Goal: Task Accomplishment & Management: Manage account settings

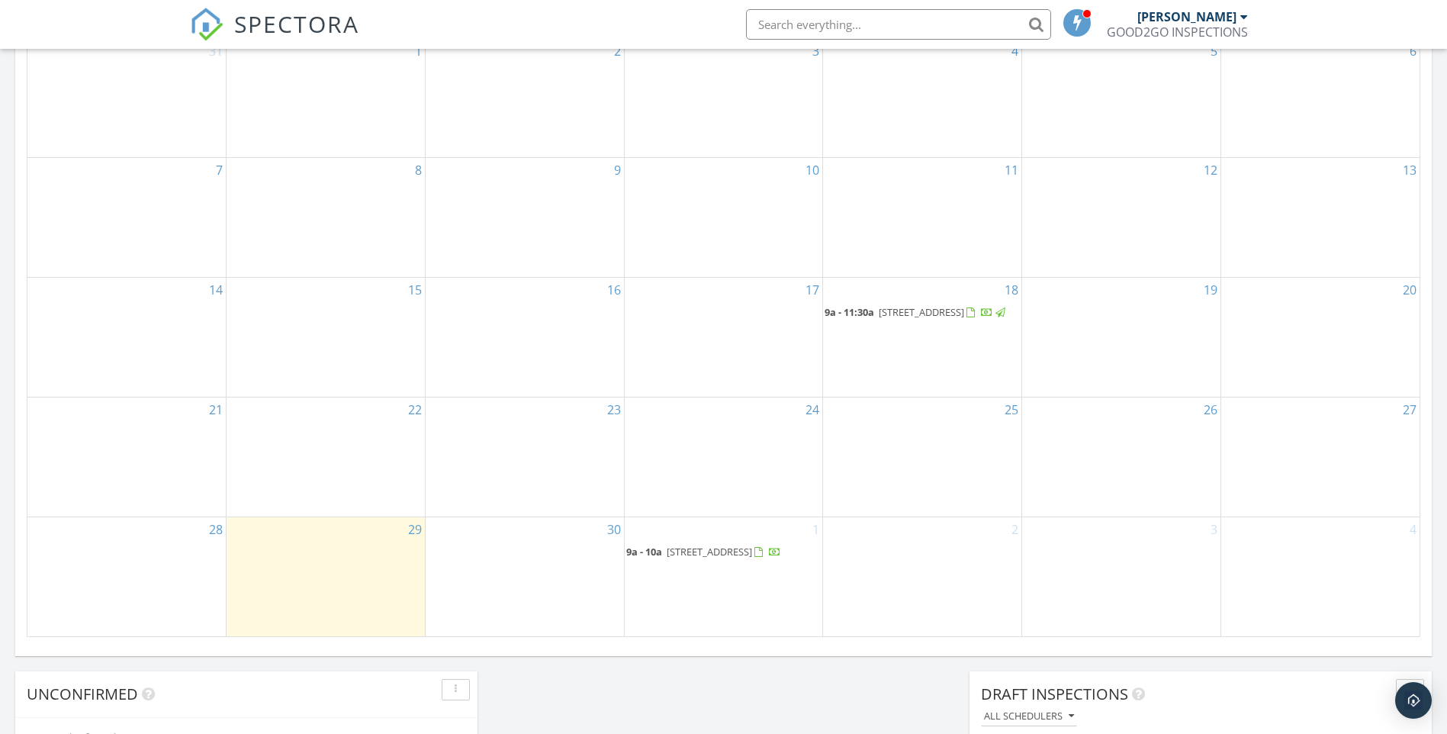
scroll to position [1412, 1470]
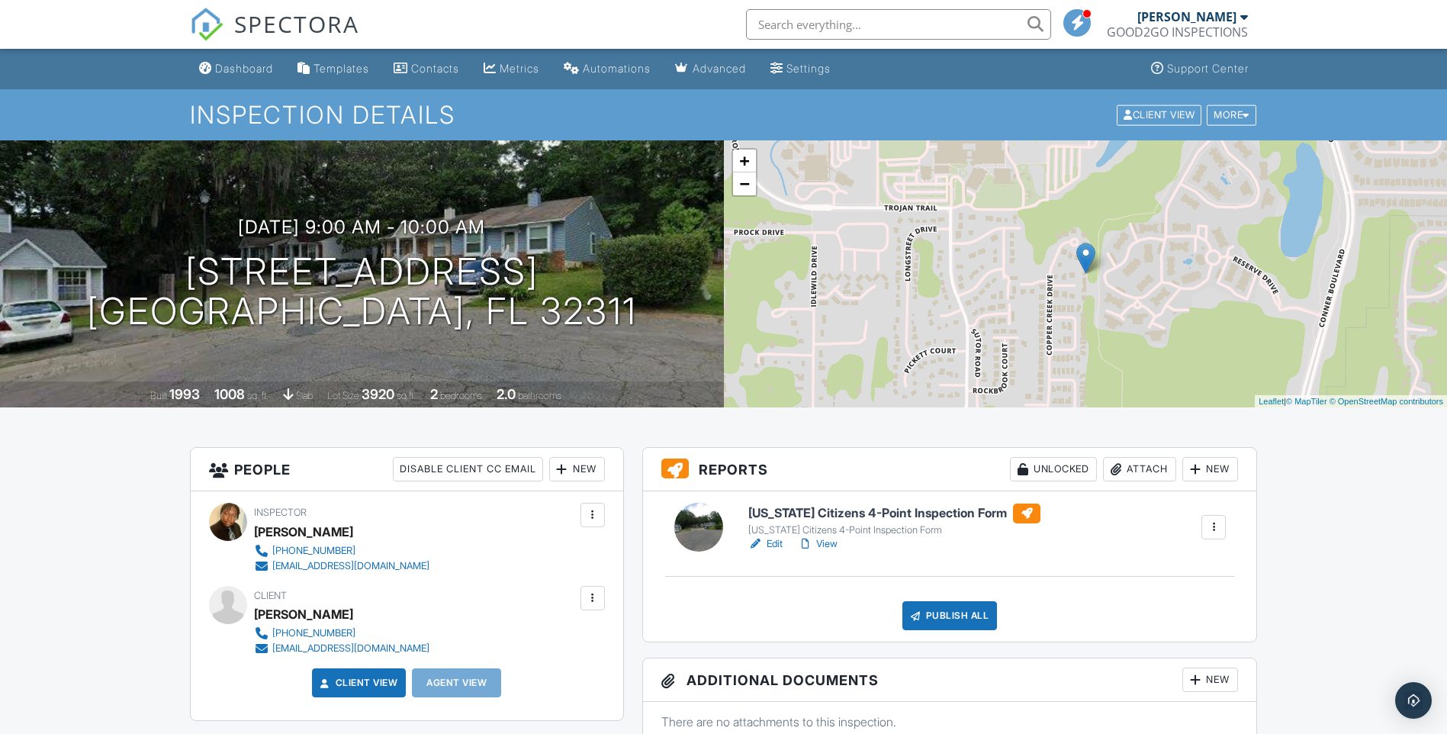
click at [819, 544] on link "View" at bounding box center [818, 543] width 40 height 15
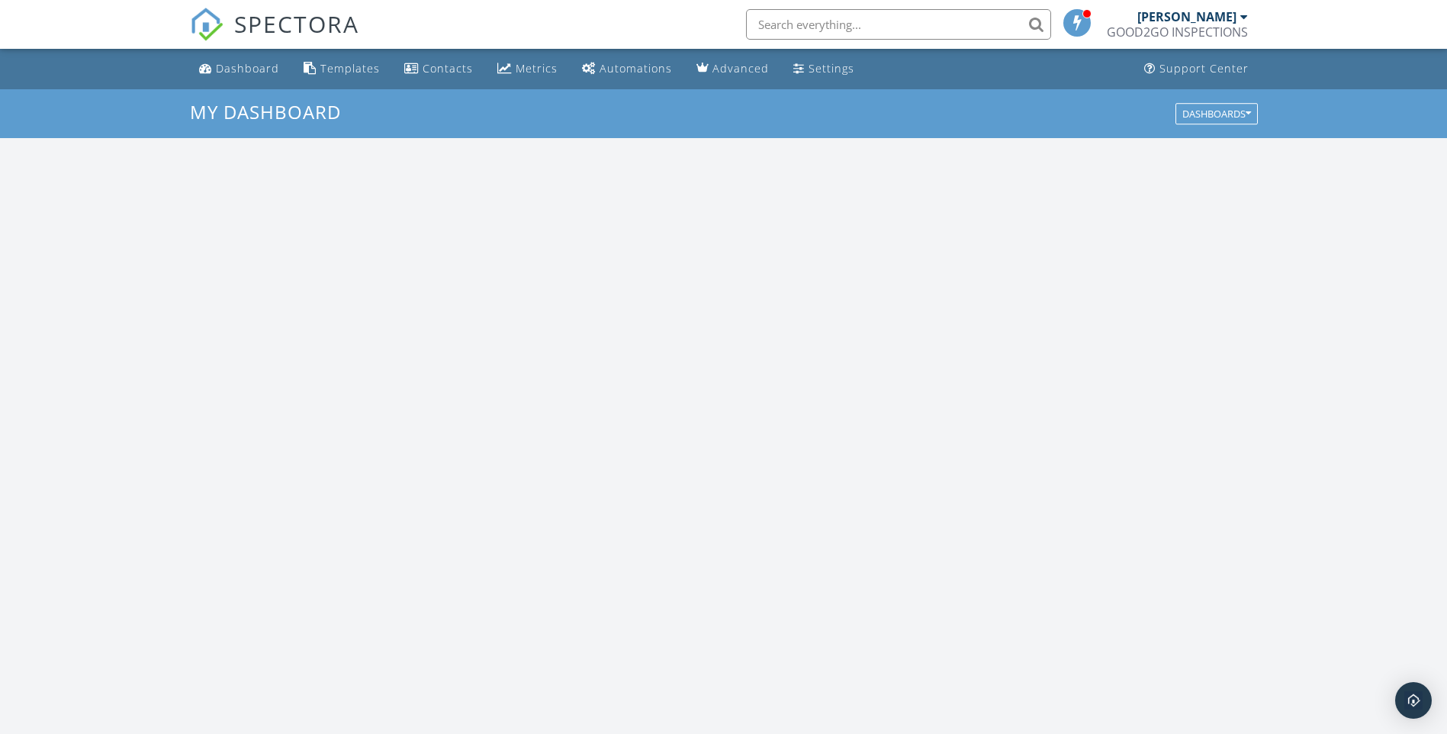
scroll to position [1412, 1470]
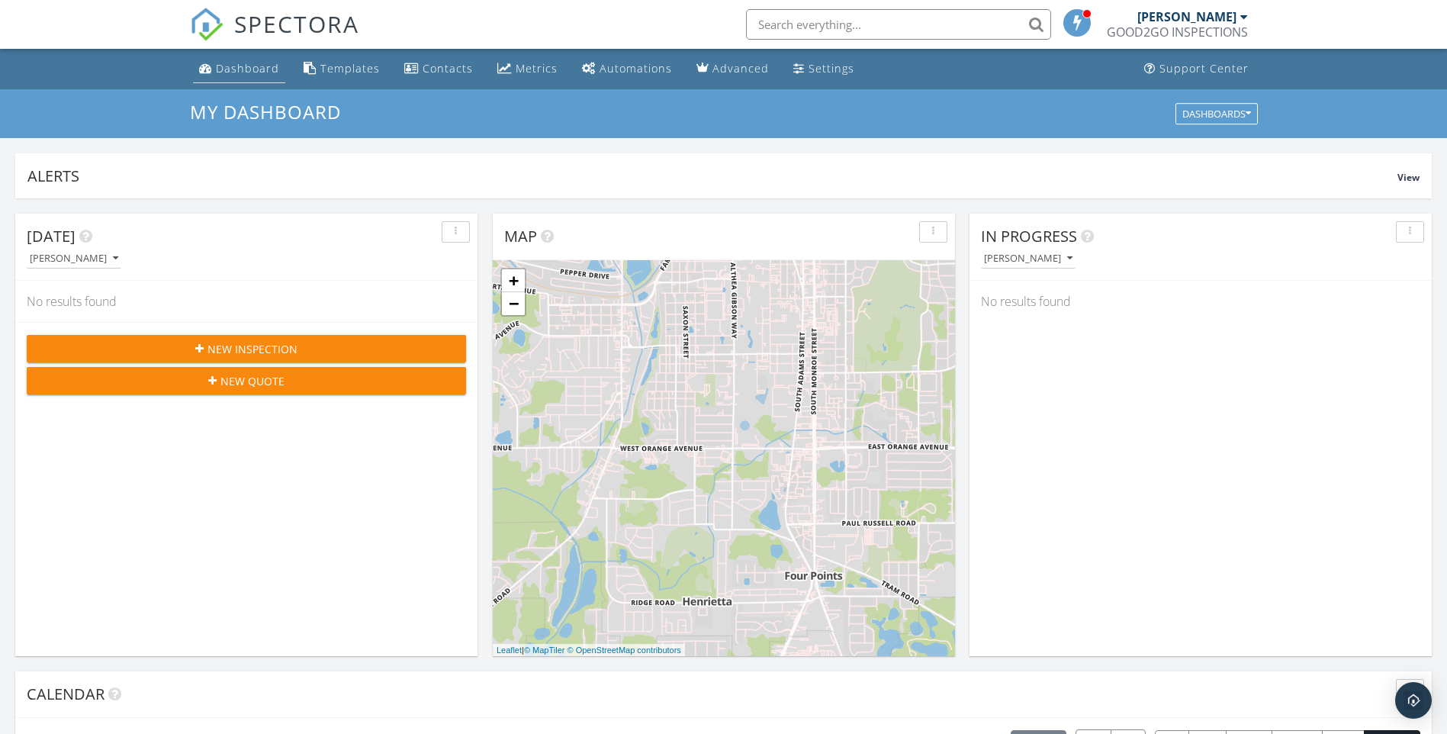
click at [225, 66] on div "Dashboard" at bounding box center [247, 68] width 63 height 14
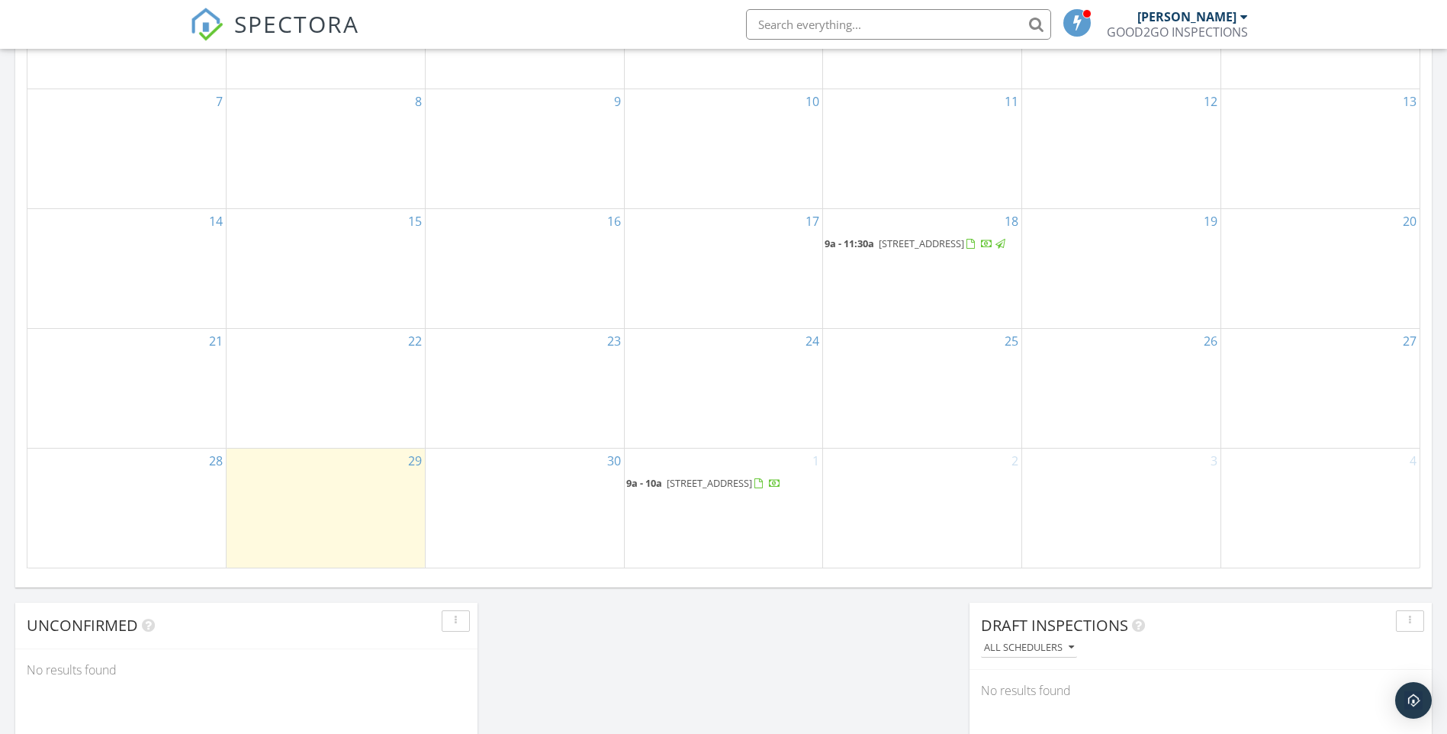
scroll to position [839, 0]
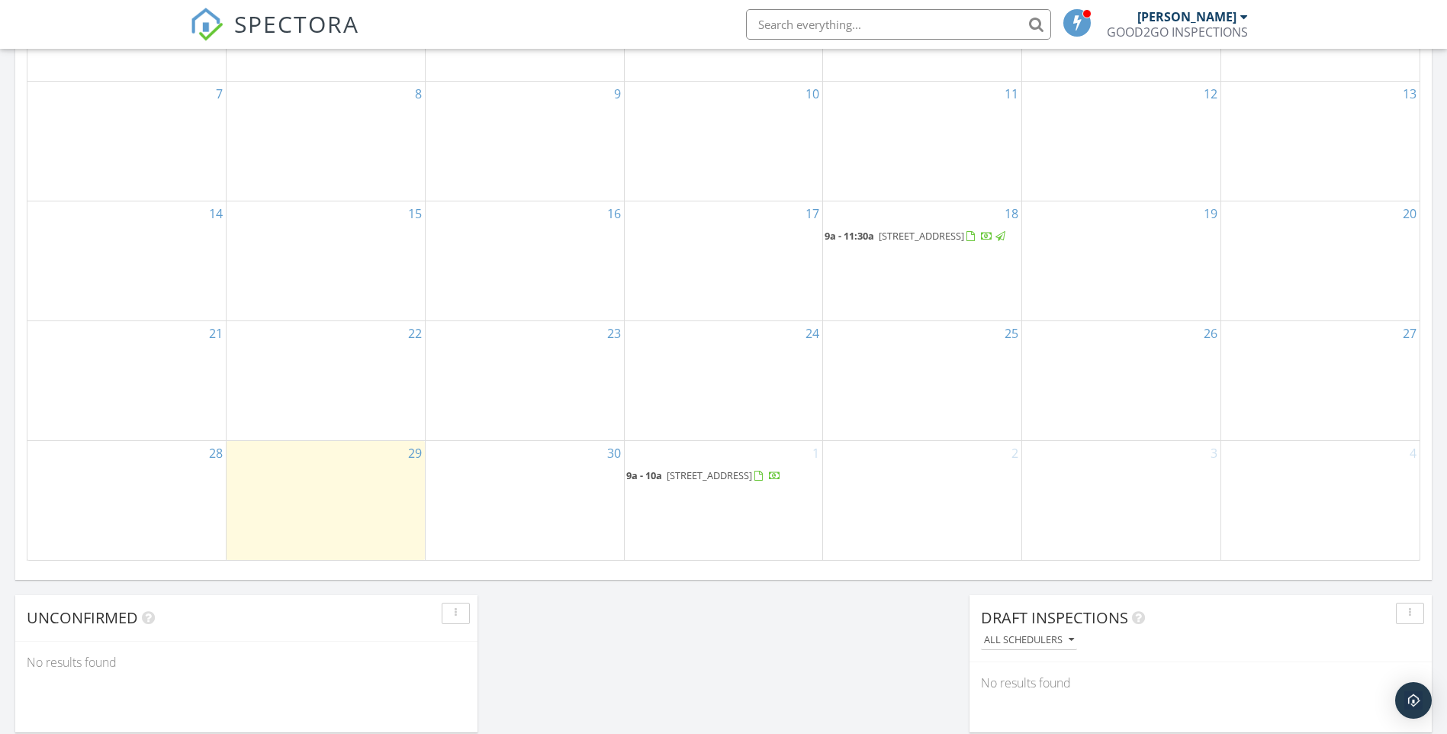
click at [680, 468] on span "[STREET_ADDRESS]" at bounding box center [709, 475] width 85 height 14
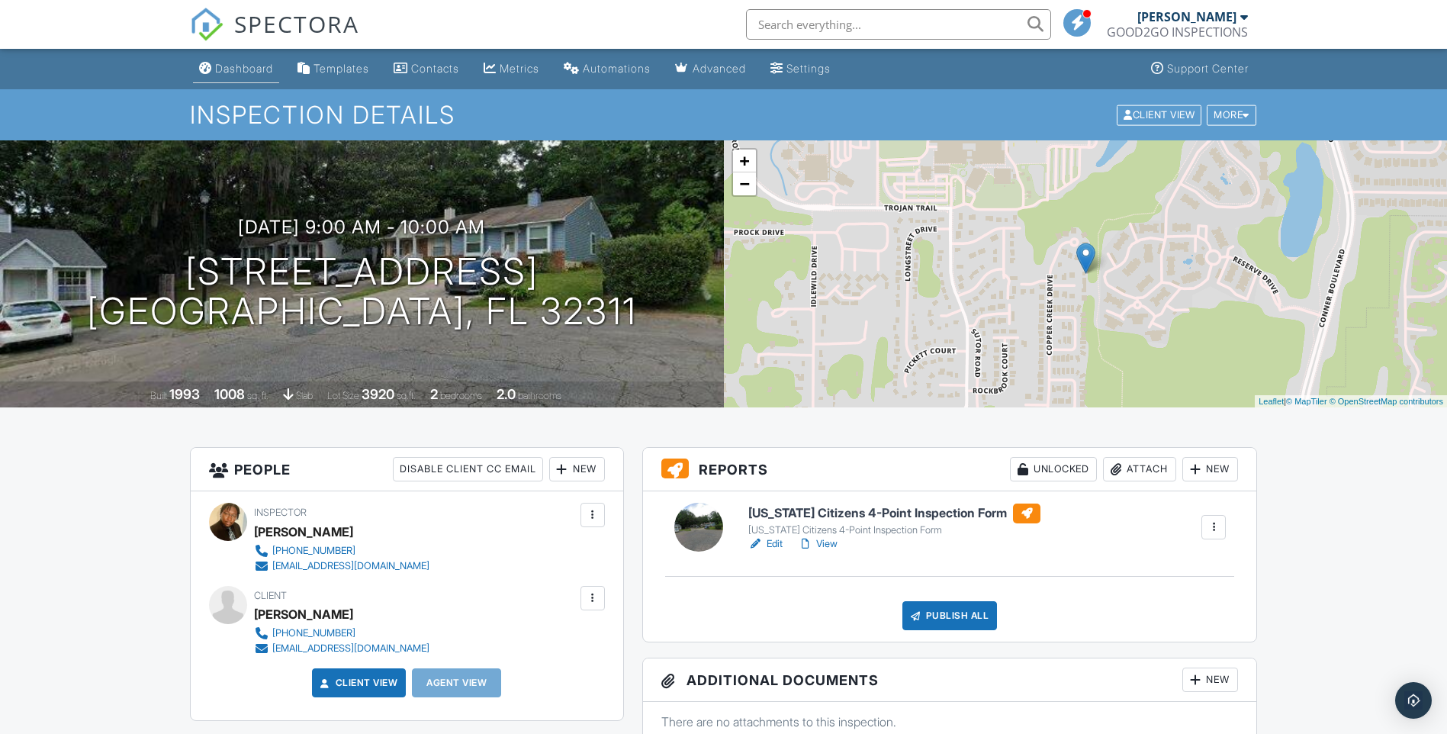
click at [236, 67] on div "Dashboard" at bounding box center [244, 68] width 58 height 13
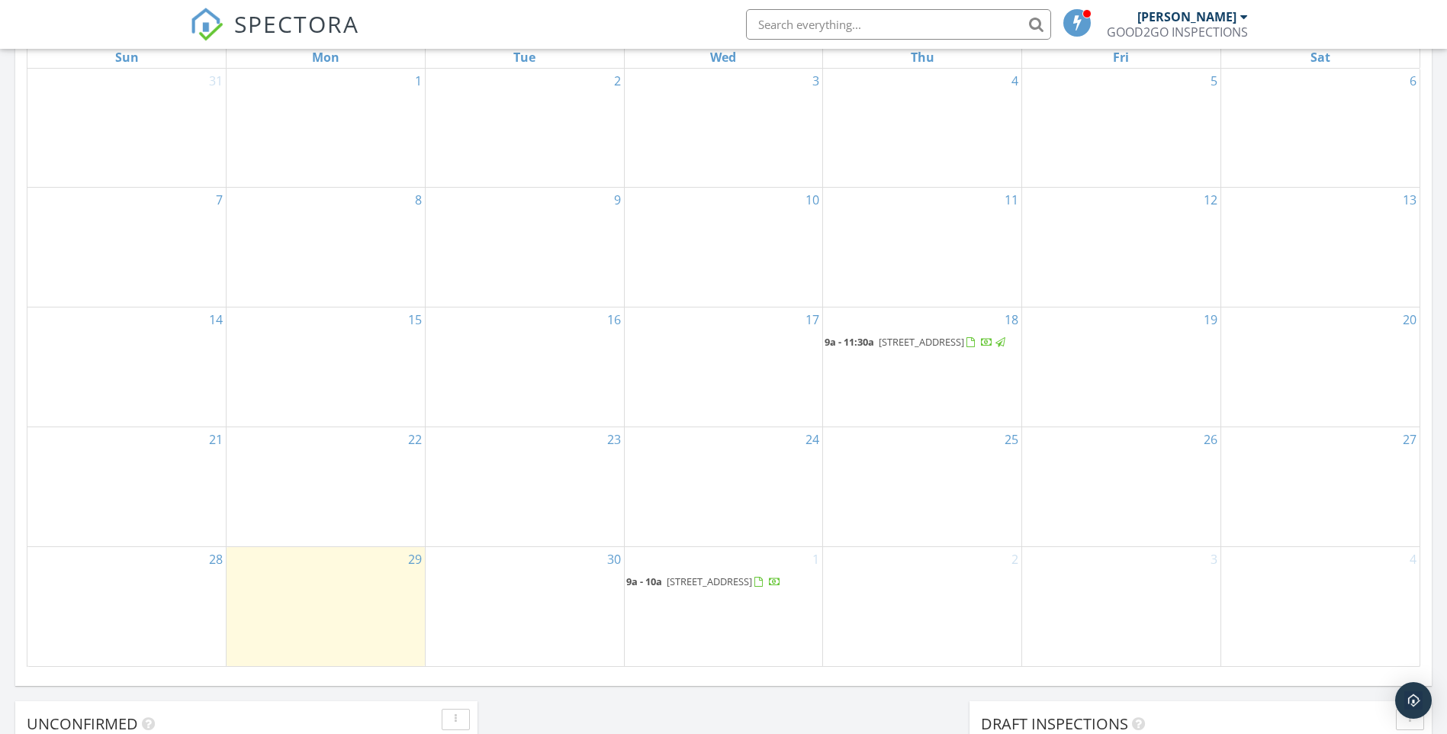
scroll to position [763, 0]
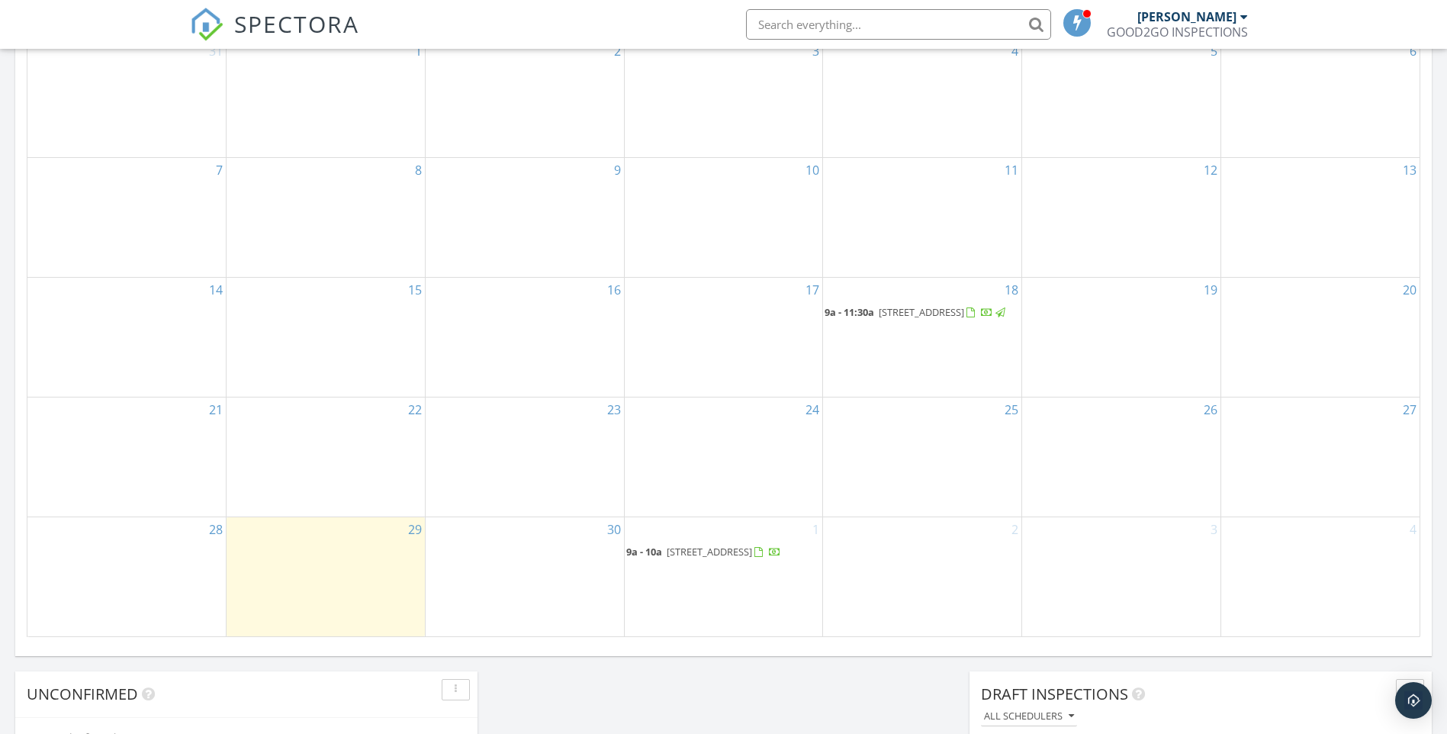
click at [676, 572] on div "1 9a - 10a [STREET_ADDRESS]" at bounding box center [724, 576] width 198 height 118
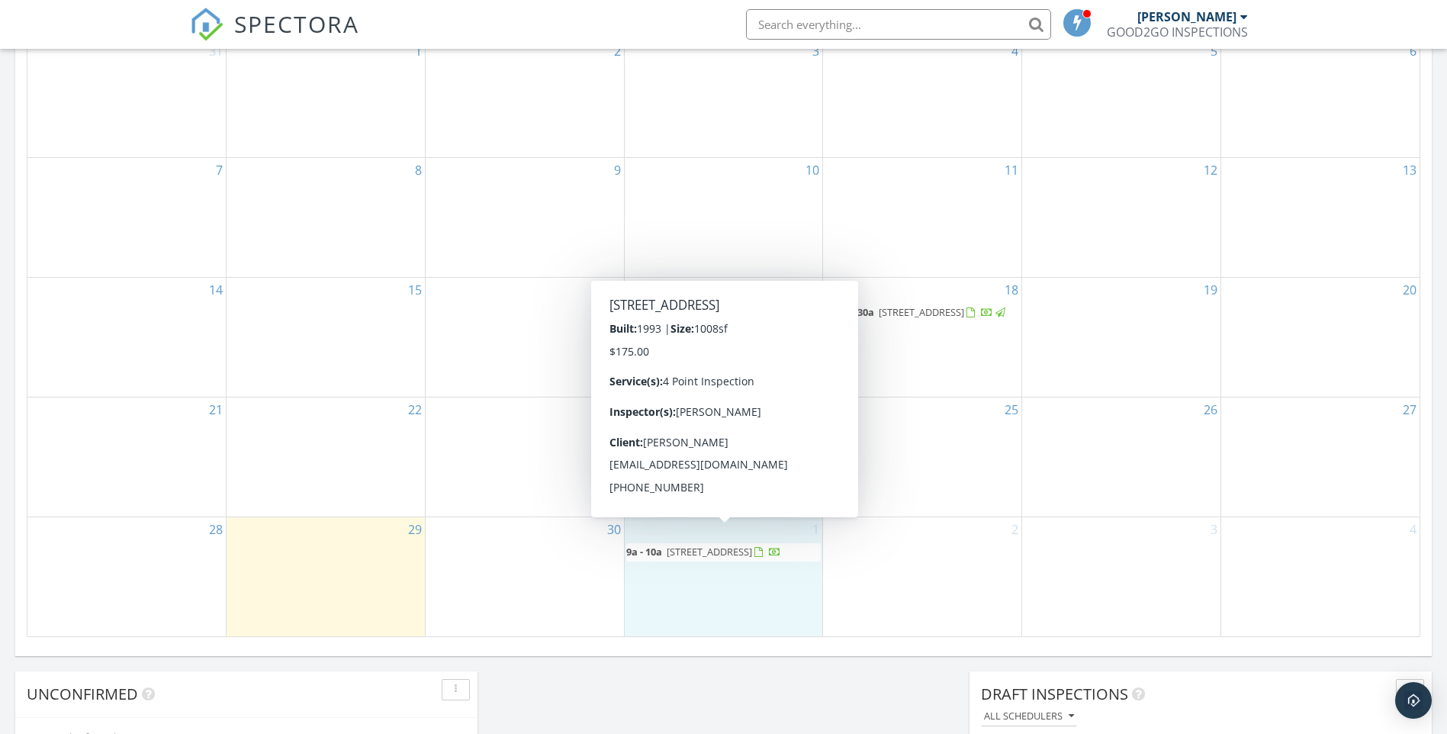
click at [672, 545] on span "[STREET_ADDRESS]" at bounding box center [709, 552] width 85 height 14
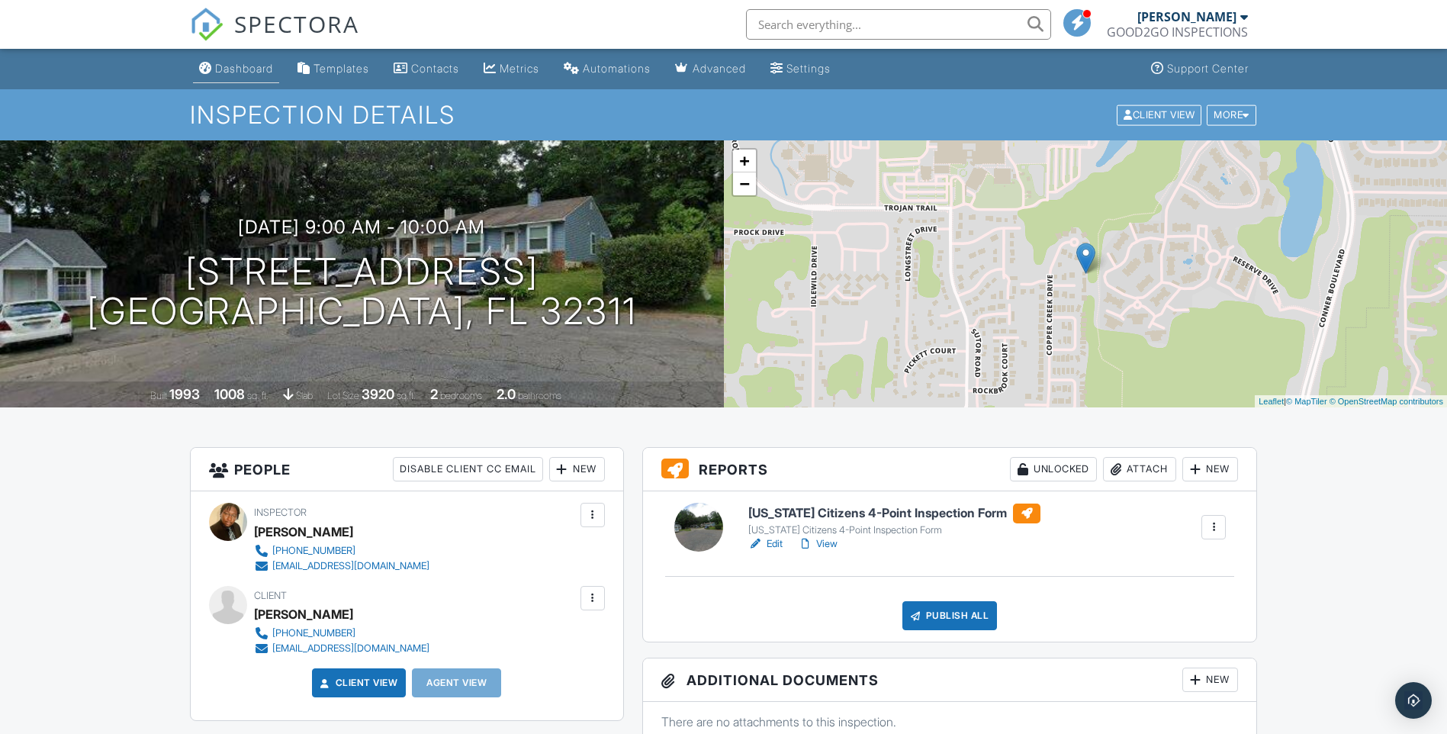
click at [229, 71] on div "Dashboard" at bounding box center [244, 68] width 58 height 13
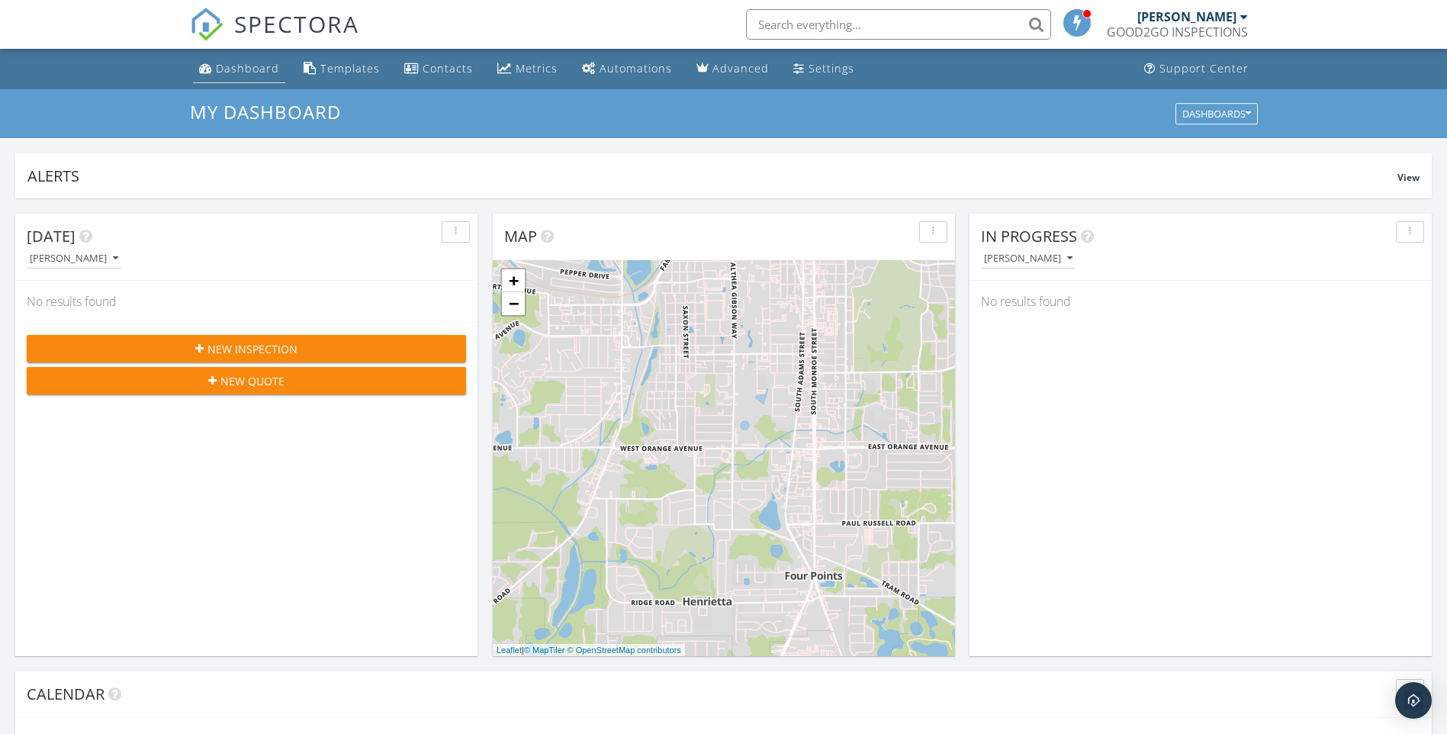
click at [237, 70] on div "Dashboard" at bounding box center [247, 68] width 63 height 14
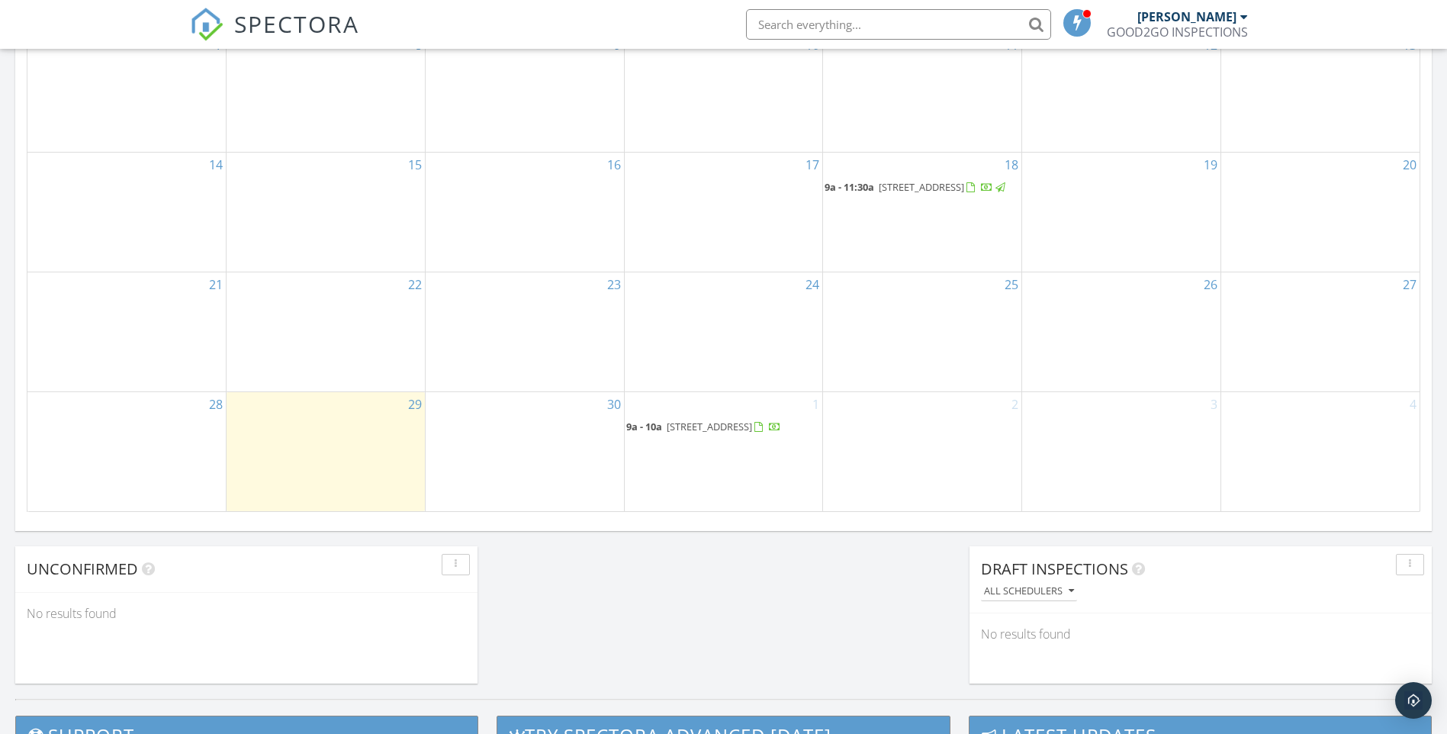
scroll to position [839, 0]
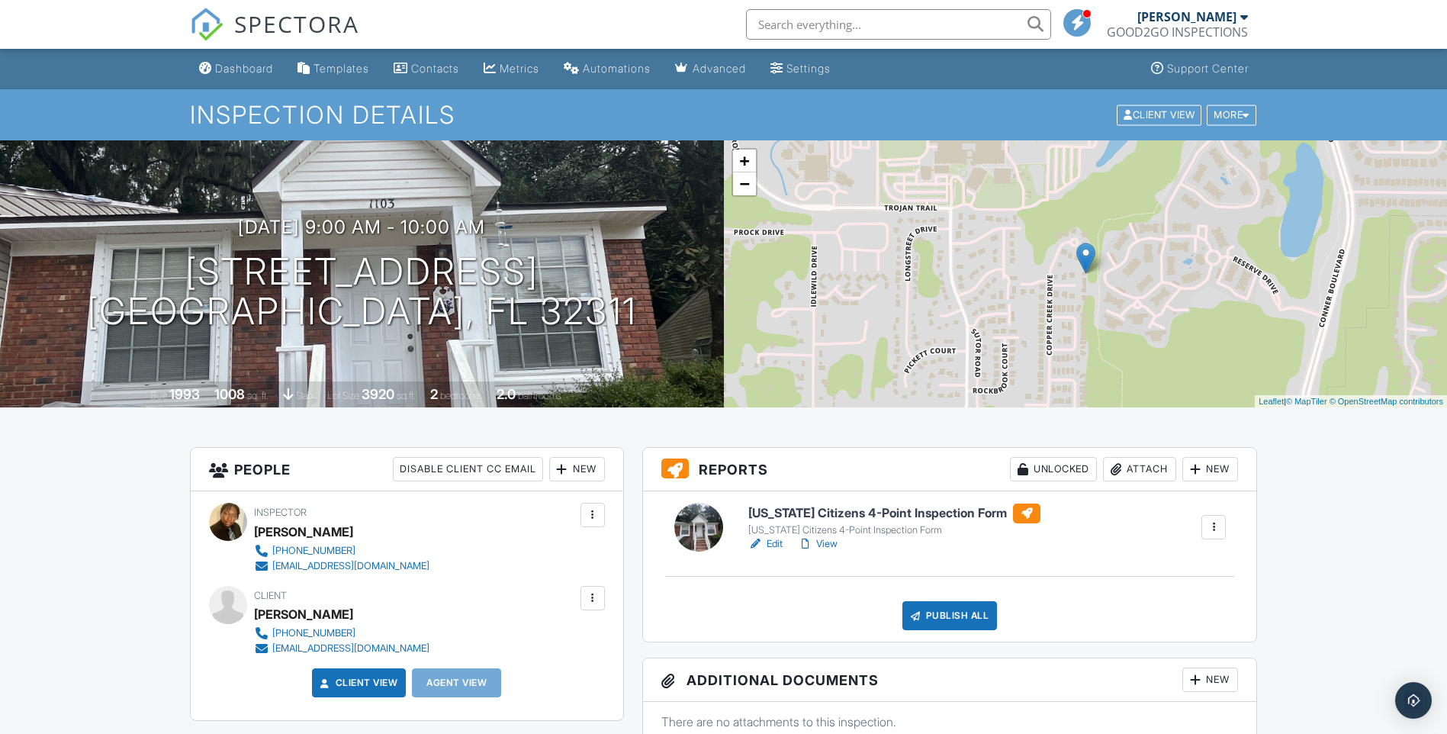
click at [815, 547] on link "View" at bounding box center [818, 543] width 40 height 15
click at [255, 78] on link "Dashboard" at bounding box center [236, 69] width 86 height 28
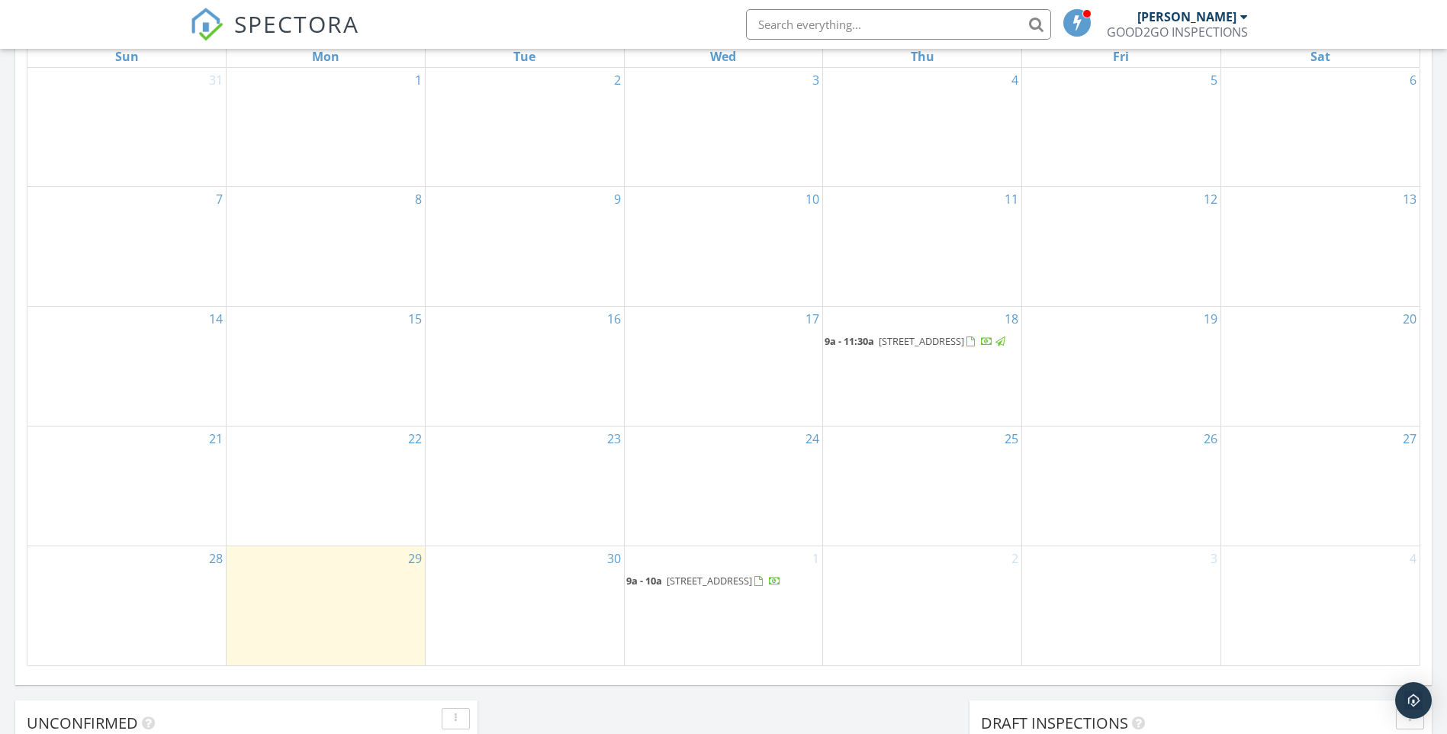
scroll to position [763, 0]
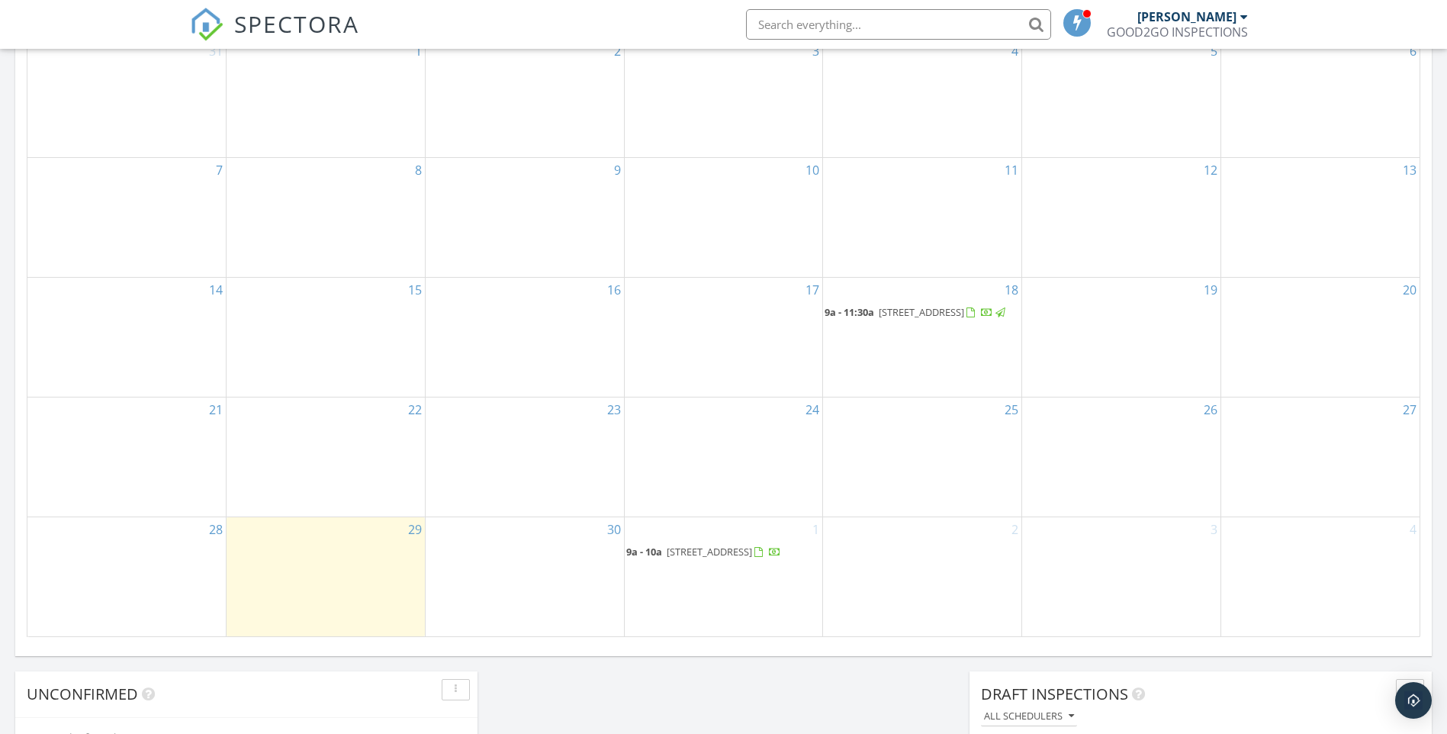
click at [703, 572] on div "1 9a - 10a [STREET_ADDRESS]" at bounding box center [724, 576] width 198 height 118
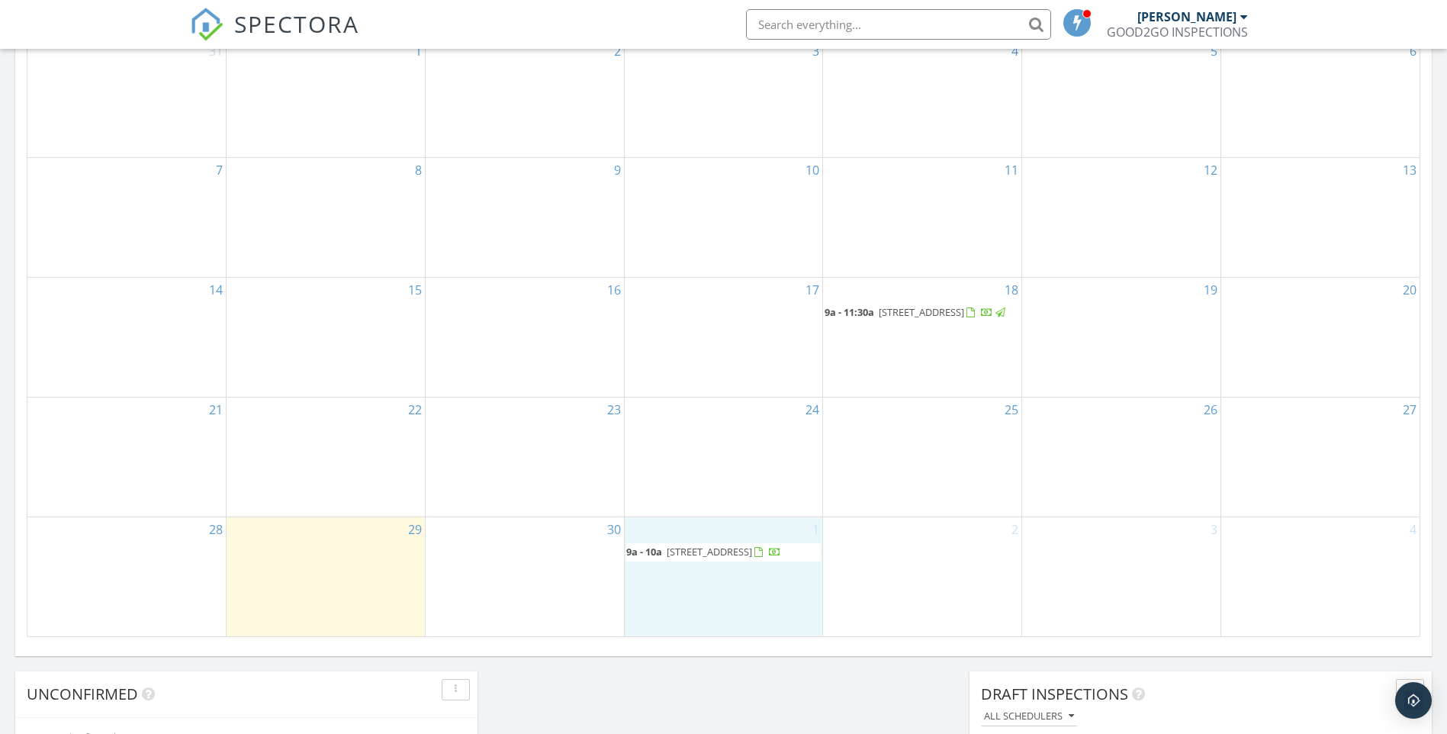
click at [654, 545] on span "9a - 10a" at bounding box center [644, 552] width 36 height 14
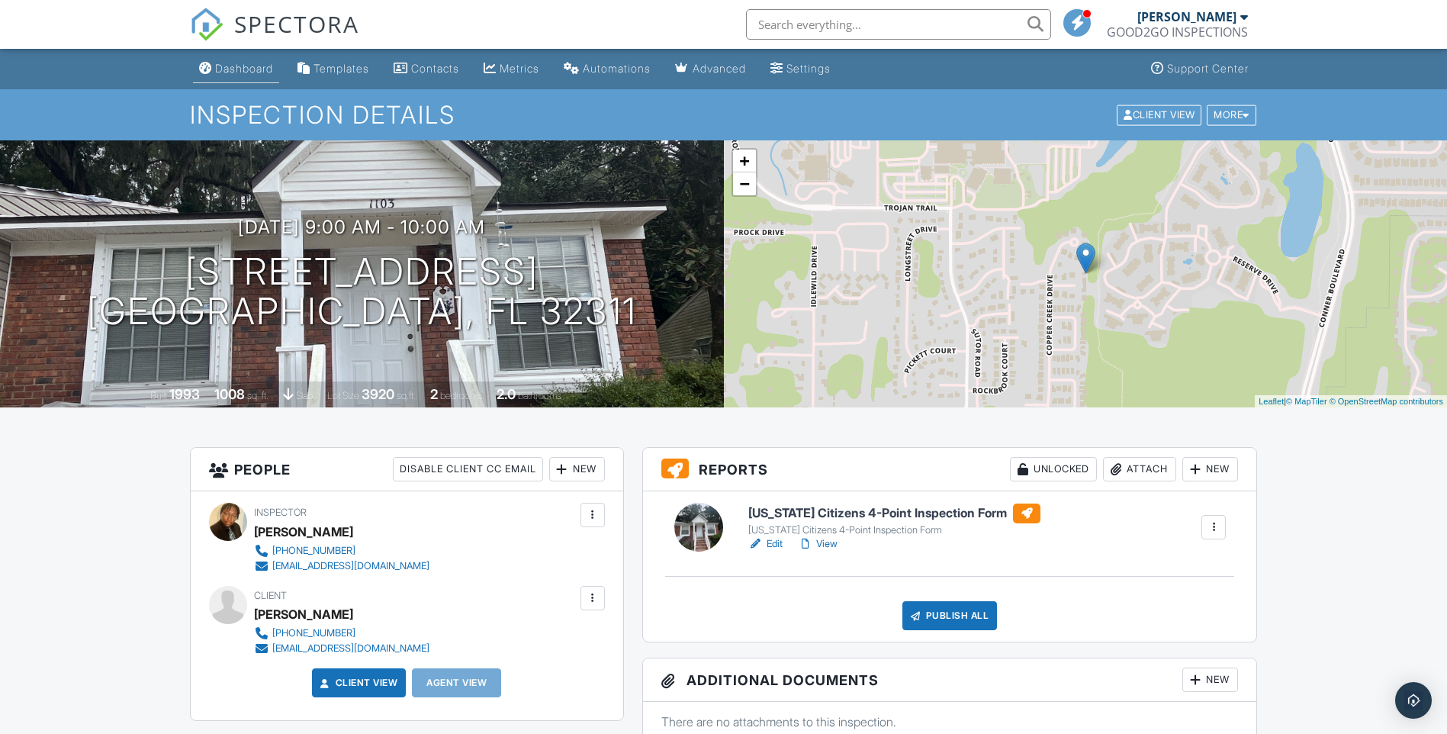
click at [214, 73] on link "Dashboard" at bounding box center [236, 69] width 86 height 28
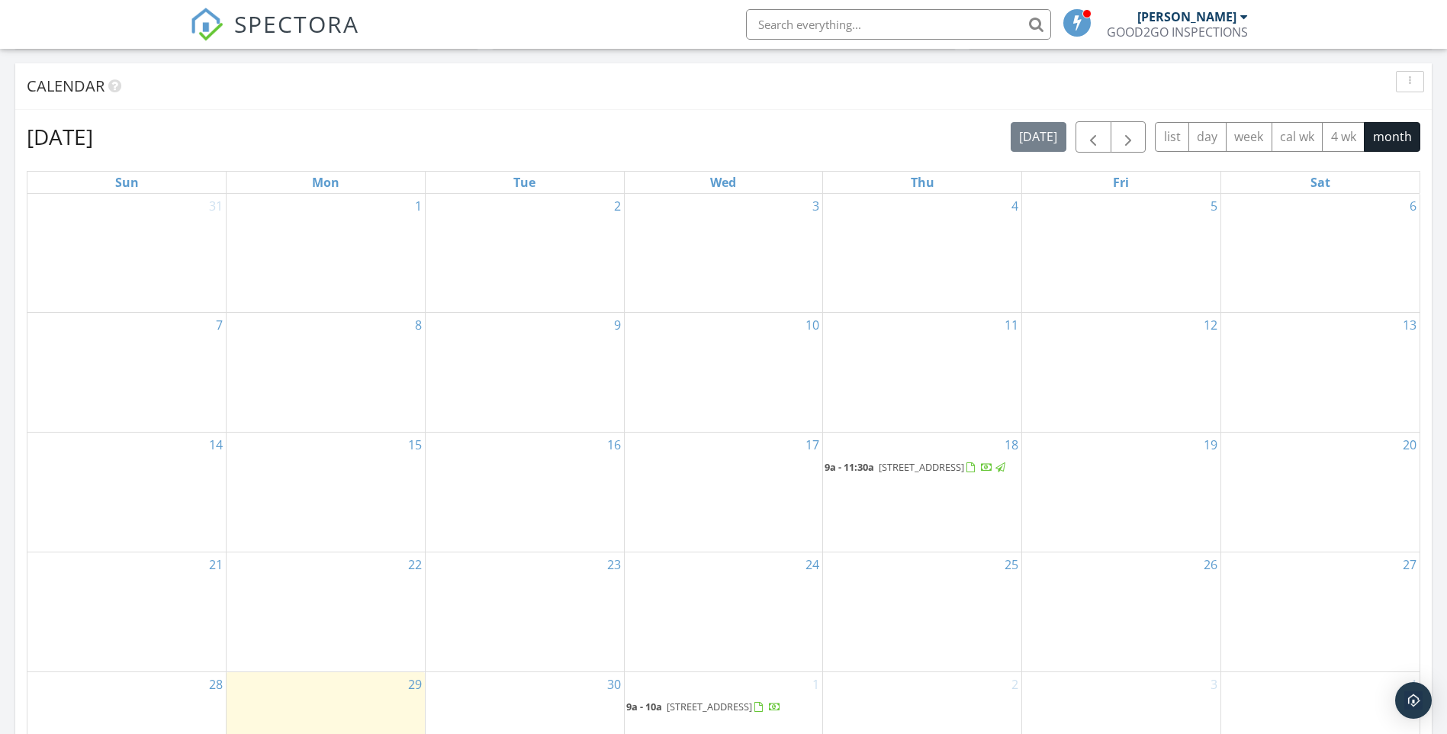
scroll to position [839, 0]
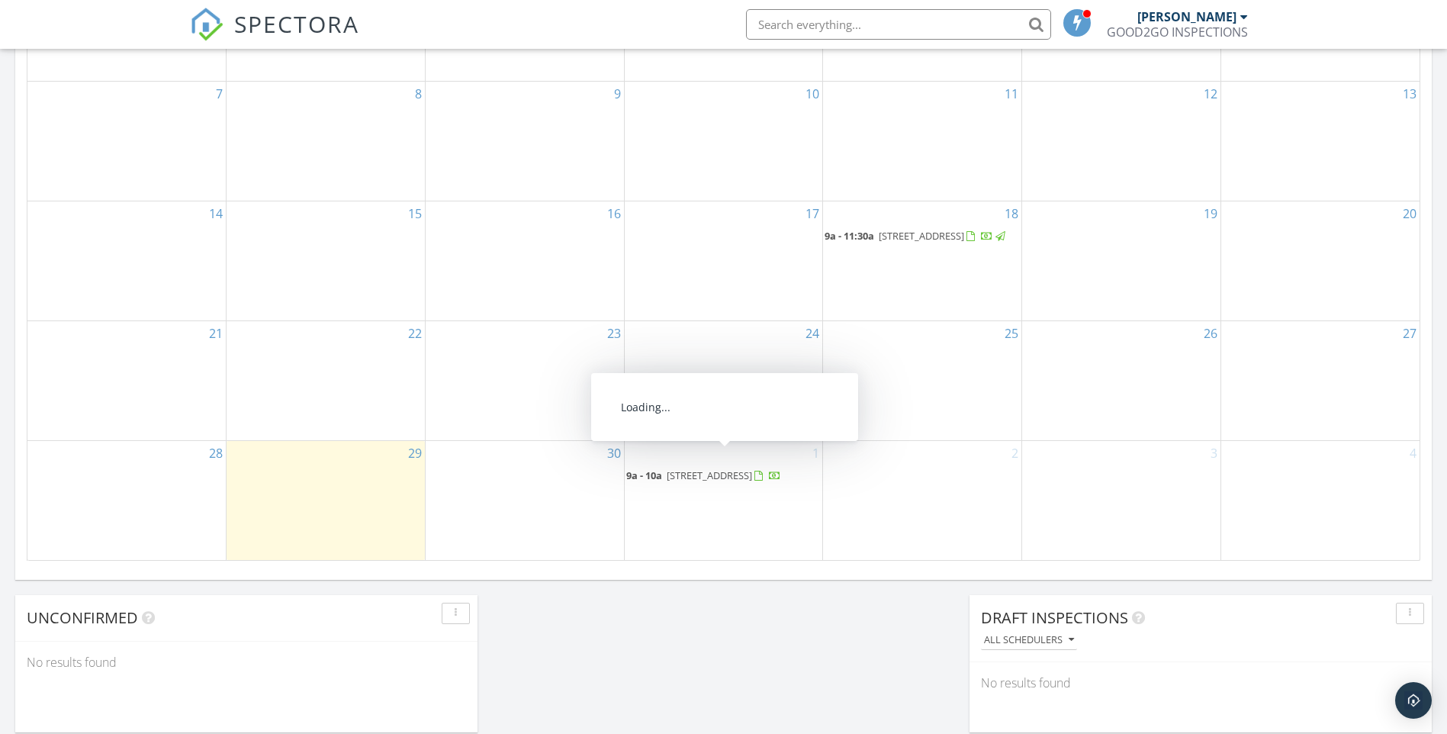
click at [668, 468] on span "[STREET_ADDRESS]" at bounding box center [709, 475] width 85 height 14
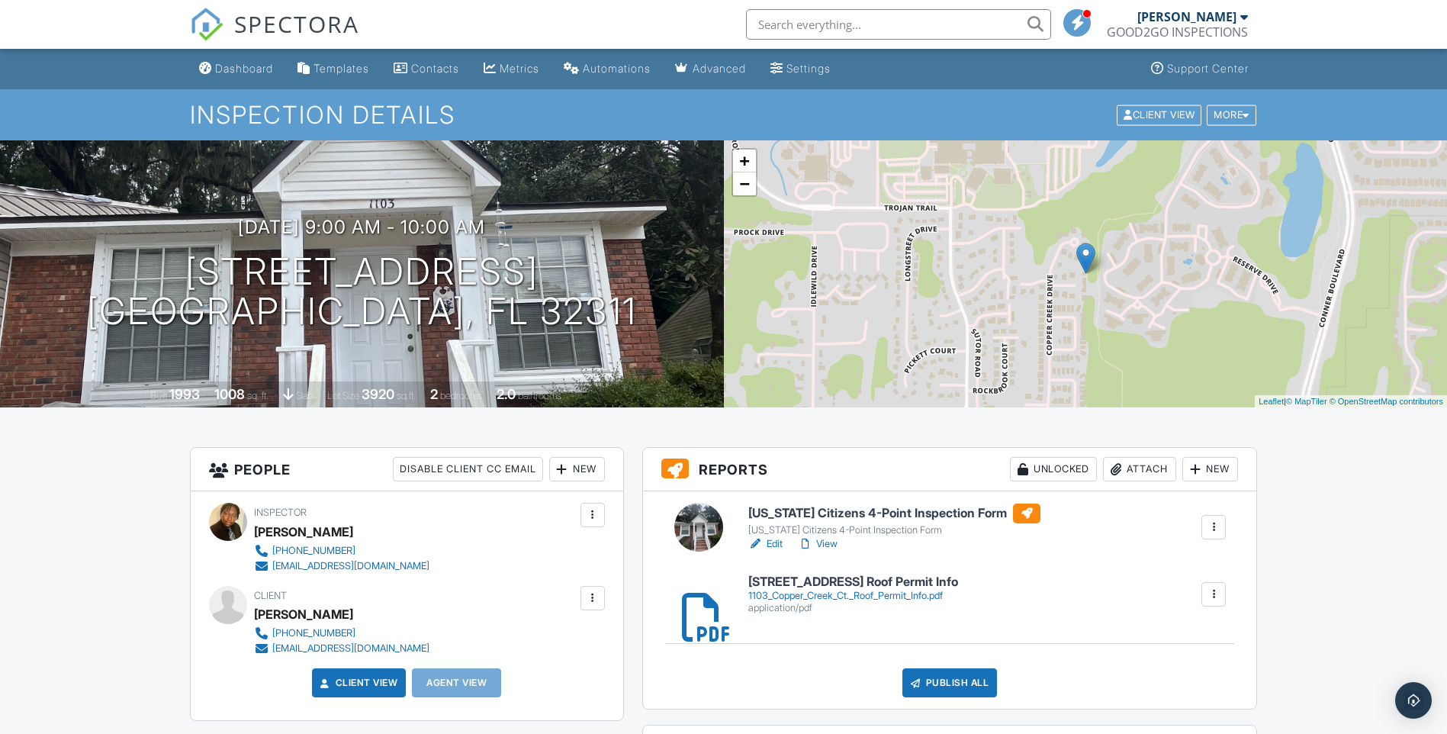
click at [822, 597] on div "1103_Copper_Creek_Ct._Roof_Permit_Info.pdf" at bounding box center [853, 596] width 210 height 12
click at [821, 541] on link "View" at bounding box center [818, 543] width 40 height 15
click at [839, 593] on div "1103_Copper_Creek_Ct._Roof_Permit_Info.pdf" at bounding box center [853, 596] width 210 height 12
click at [830, 545] on link "View" at bounding box center [818, 543] width 40 height 15
click at [988, 686] on div "Publish All" at bounding box center [949, 682] width 95 height 29
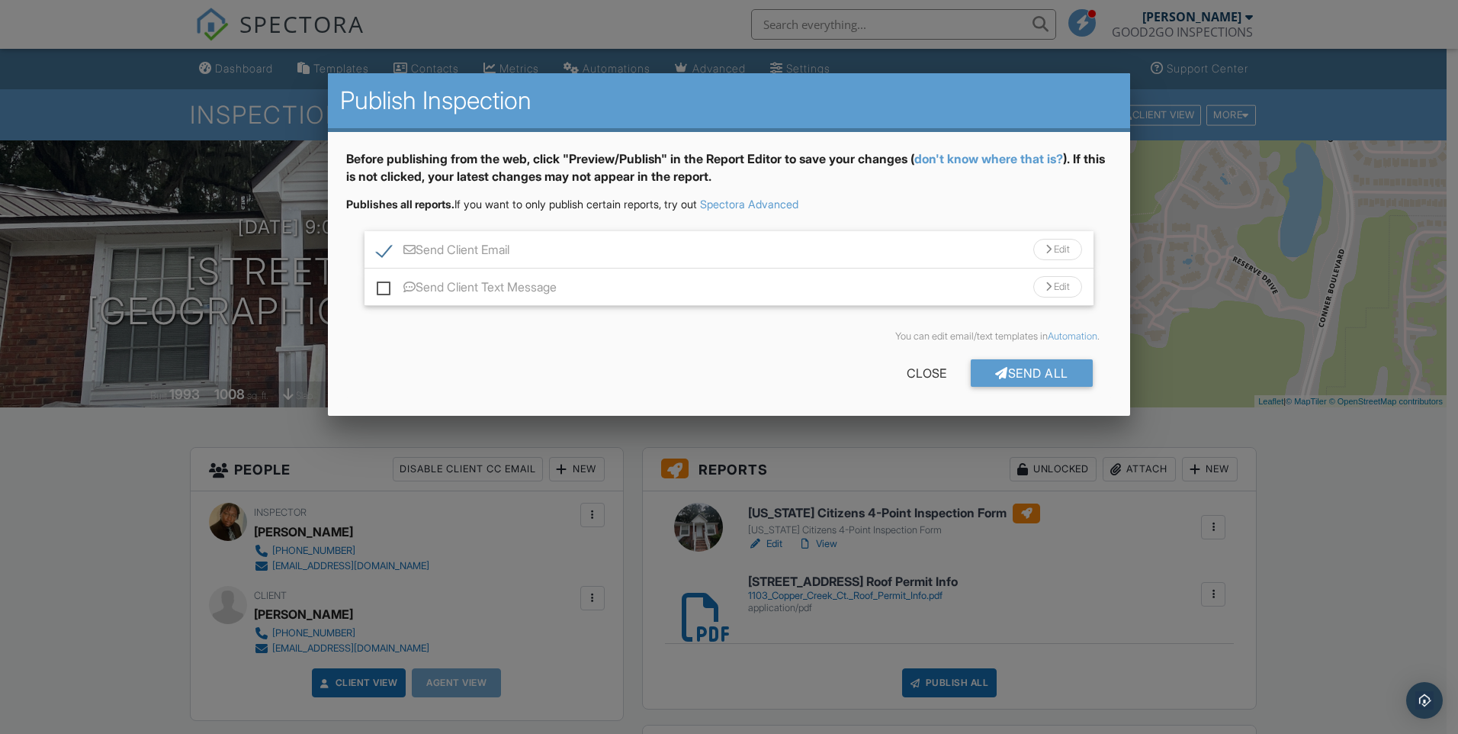
click at [383, 291] on label "Send Client Text Message" at bounding box center [467, 289] width 180 height 19
click at [383, 284] on input "Send Client Text Message" at bounding box center [382, 280] width 10 height 10
checkbox input "true"
click at [1010, 376] on div "Send All" at bounding box center [1032, 372] width 122 height 27
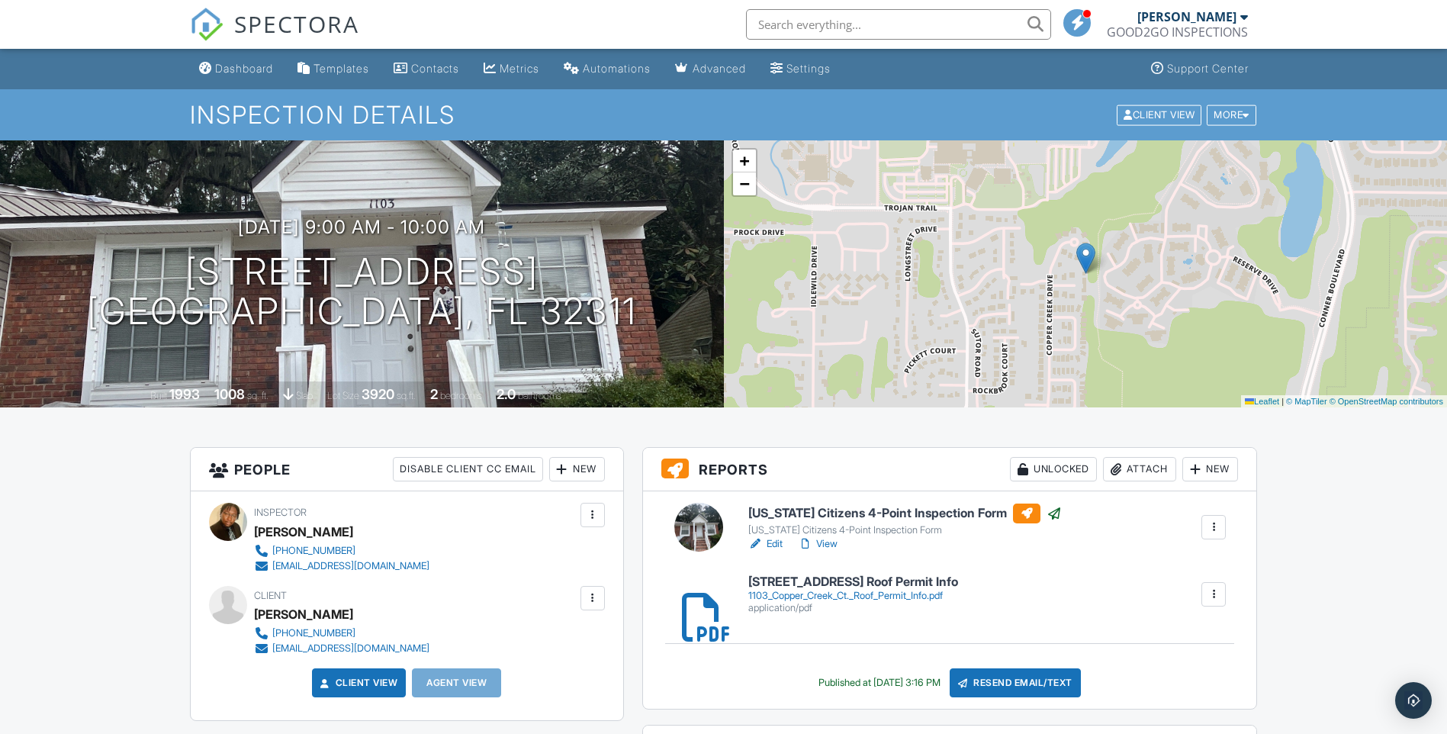
click at [239, 68] on div "Dashboard" at bounding box center [244, 68] width 58 height 13
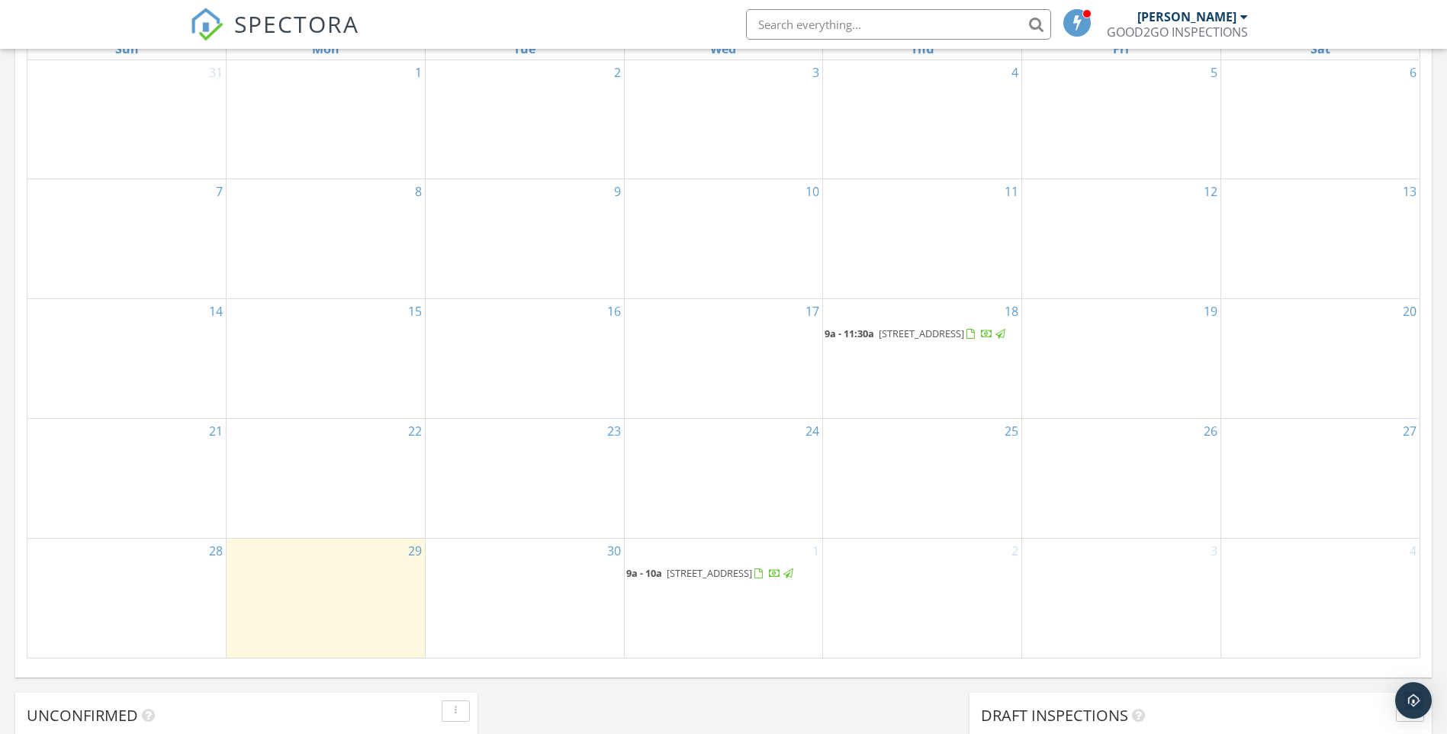
scroll to position [763, 0]
